Goal: Obtain resource: Download file/media

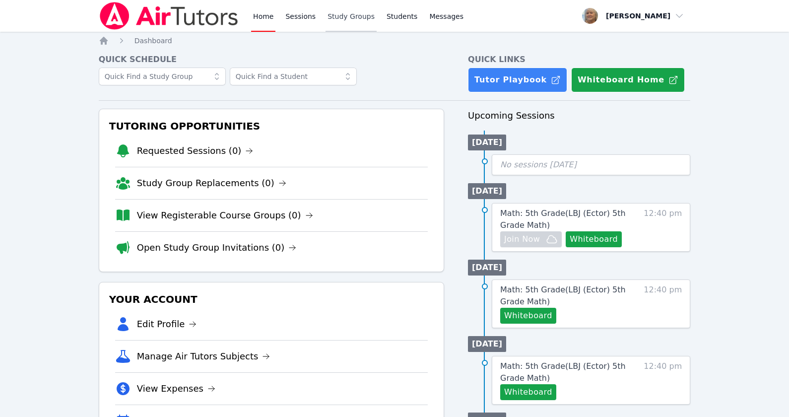
click at [377, 25] on link "Study Groups" at bounding box center [351, 16] width 51 height 32
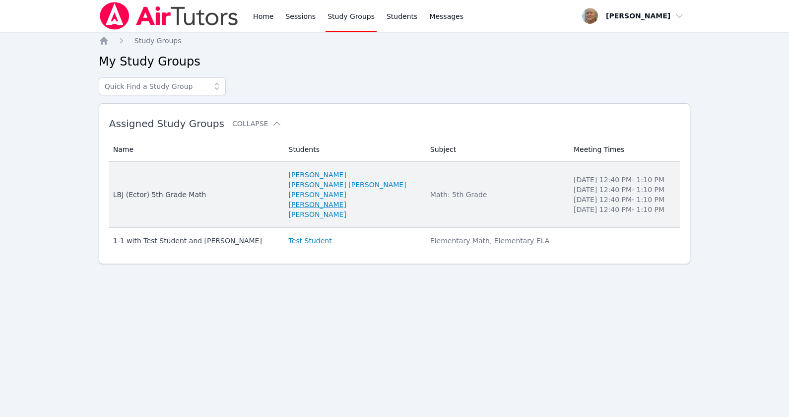
click at [328, 209] on link "[PERSON_NAME]" at bounding box center [318, 204] width 58 height 10
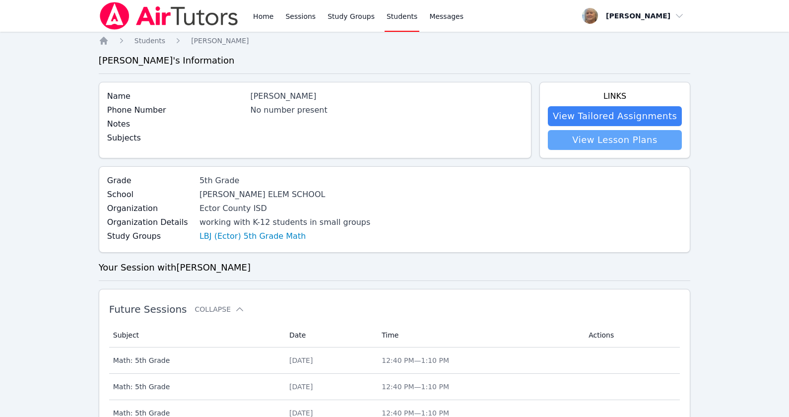
click at [618, 150] on link "View Lesson Plans" at bounding box center [615, 140] width 134 height 20
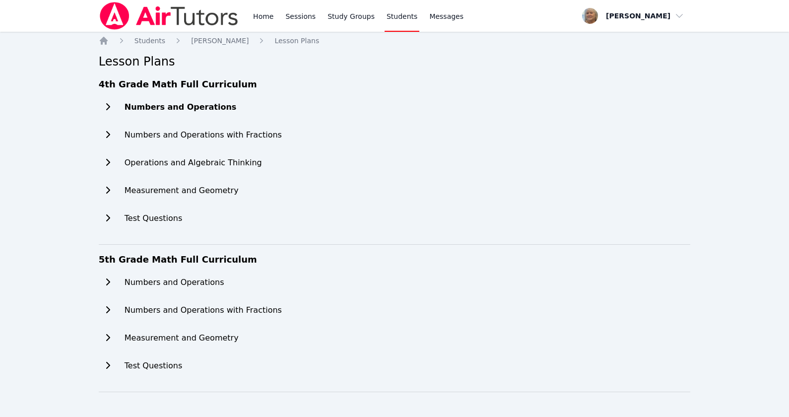
click at [220, 113] on h2 "Numbers and Operations" at bounding box center [181, 107] width 112 height 12
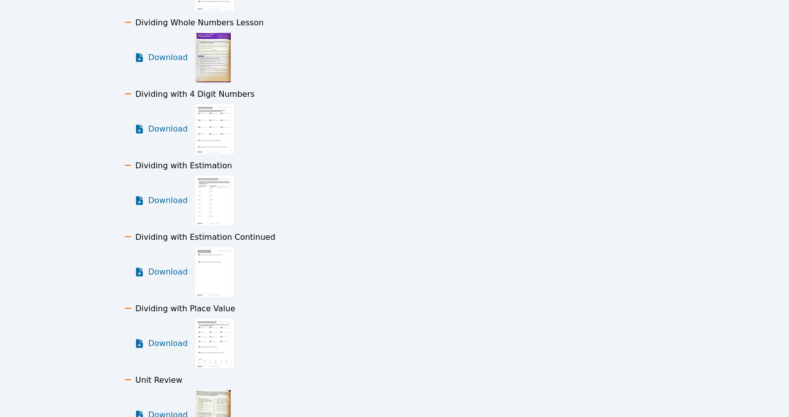
scroll to position [1465, 0]
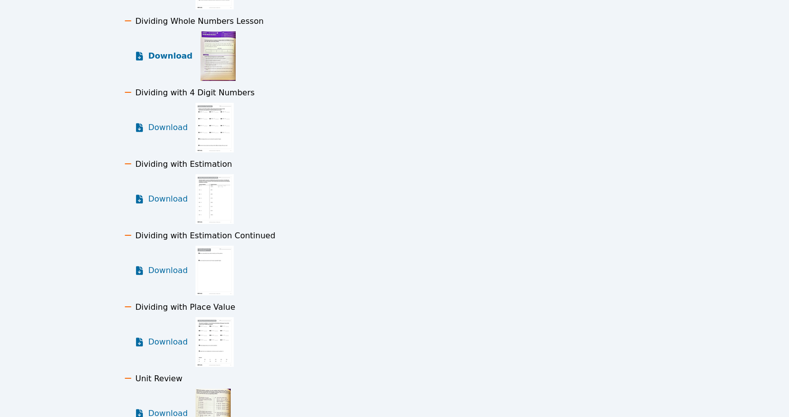
click at [191, 62] on span "Download" at bounding box center [170, 56] width 44 height 12
click at [231, 81] on img at bounding box center [213, 56] width 35 height 50
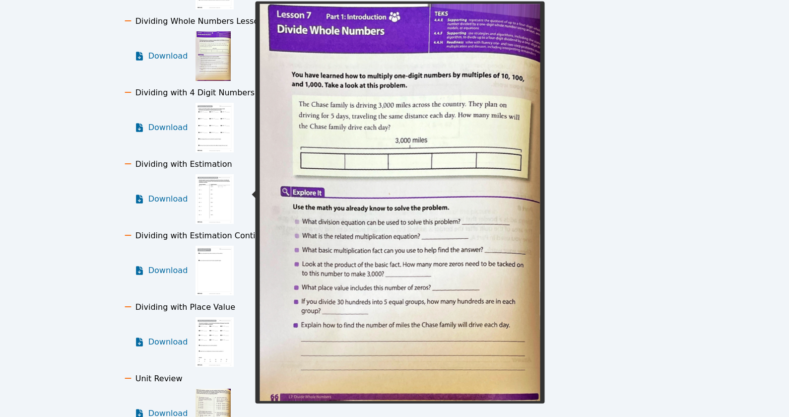
drag, startPoint x: 290, startPoint y: 204, endPoint x: 235, endPoint y: 198, distance: 54.9
click at [234, 81] on div "Download" at bounding box center [240, 56] width 212 height 50
drag, startPoint x: 335, startPoint y: 208, endPoint x: 233, endPoint y: 193, distance: 103.5
click at [233, 81] on div "Download" at bounding box center [240, 56] width 212 height 50
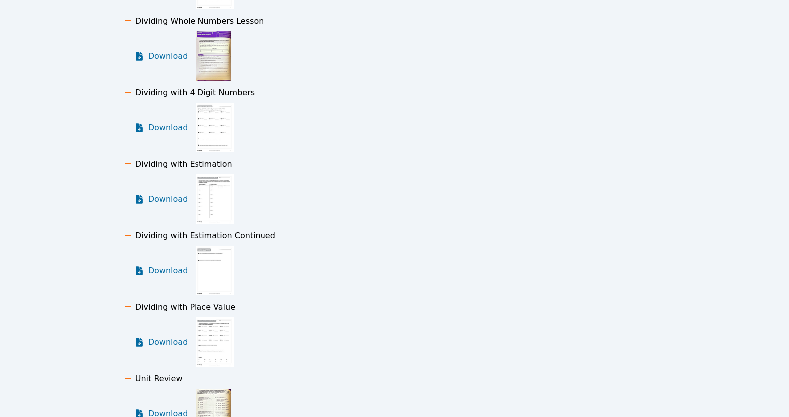
click at [231, 81] on img at bounding box center [213, 56] width 35 height 50
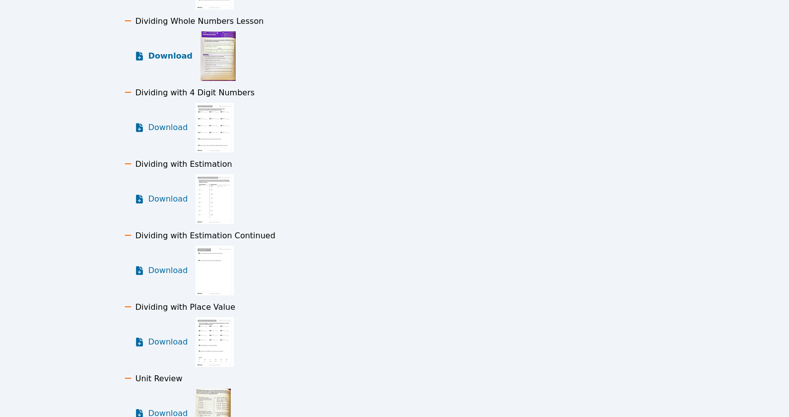
click at [143, 61] on icon at bounding box center [139, 56] width 7 height 9
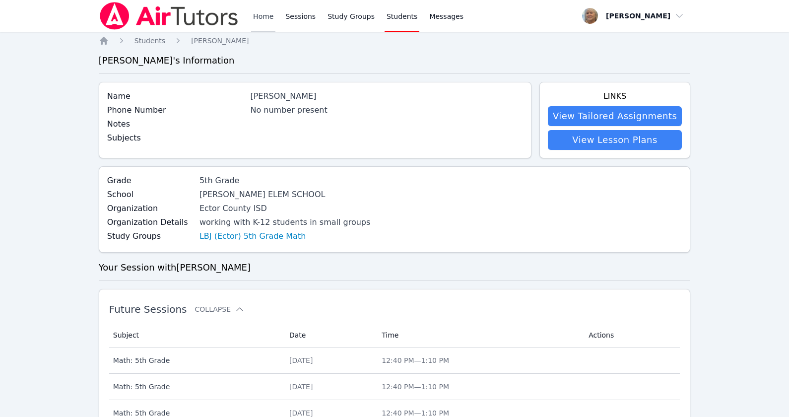
click at [275, 19] on link "Home" at bounding box center [263, 16] width 24 height 32
